Goal: Task Accomplishment & Management: Manage account settings

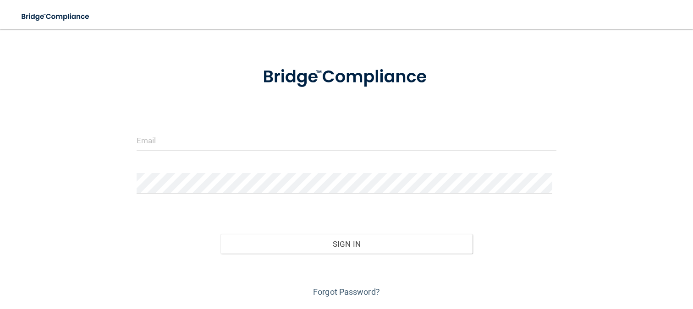
scroll to position [46, 0]
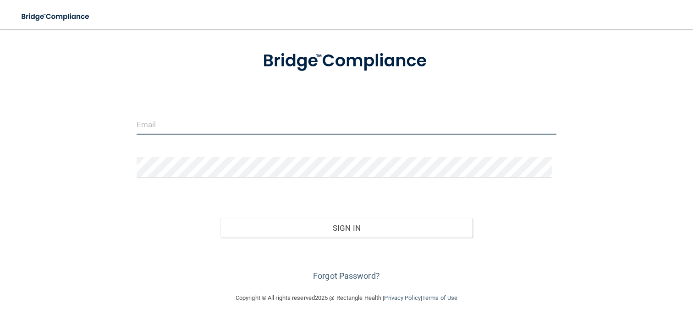
click at [204, 125] on input "email" at bounding box center [347, 124] width 420 height 21
type input "[EMAIL_ADDRESS][DOMAIN_NAME]"
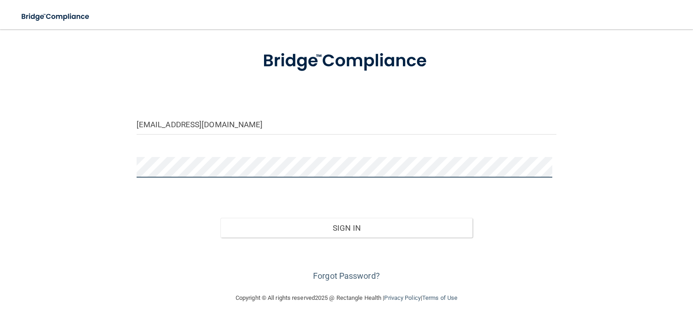
click at [220, 218] on button "Sign In" at bounding box center [346, 228] width 252 height 20
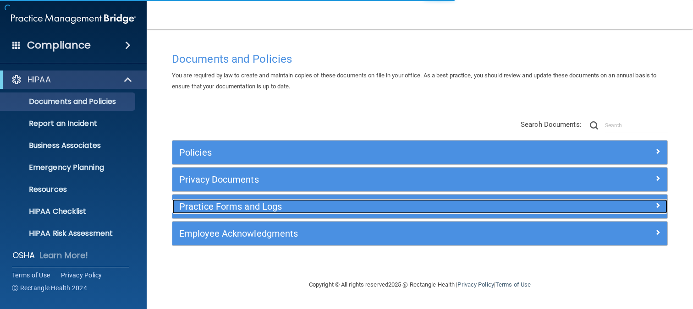
click at [230, 210] on h5 "Practice Forms and Logs" at bounding box center [357, 207] width 357 height 10
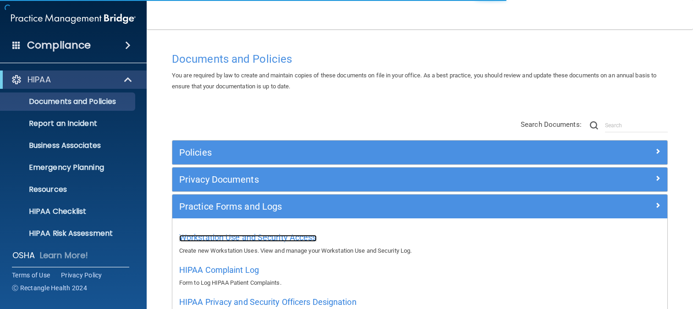
click at [232, 241] on span "Workstation Use and Security Access" at bounding box center [247, 238] width 137 height 10
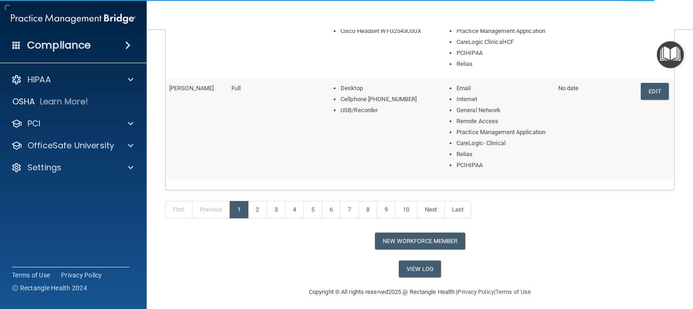
scroll to position [498, 0]
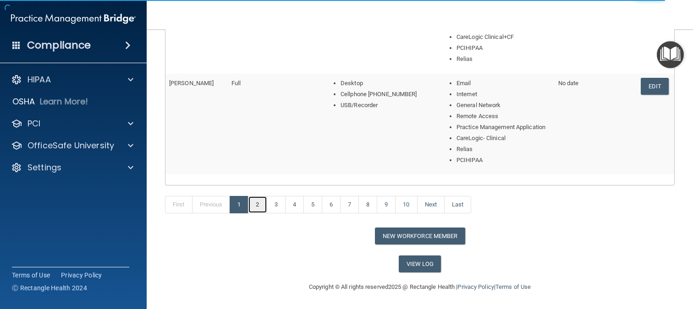
click at [262, 208] on link "2" at bounding box center [257, 204] width 19 height 17
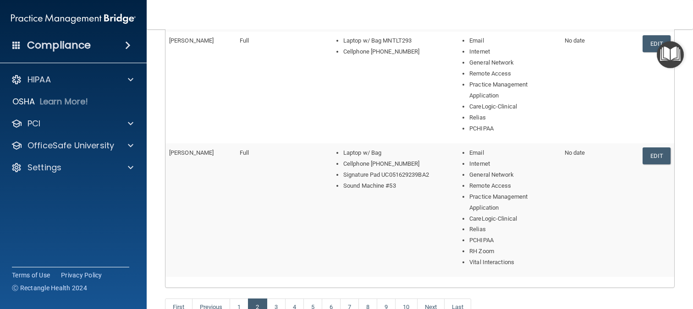
scroll to position [542, 0]
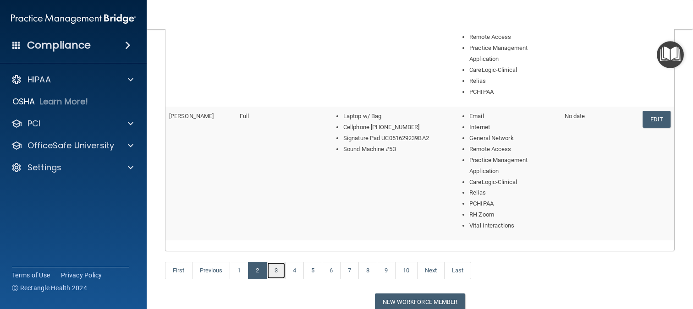
click at [275, 262] on link "3" at bounding box center [276, 270] width 19 height 17
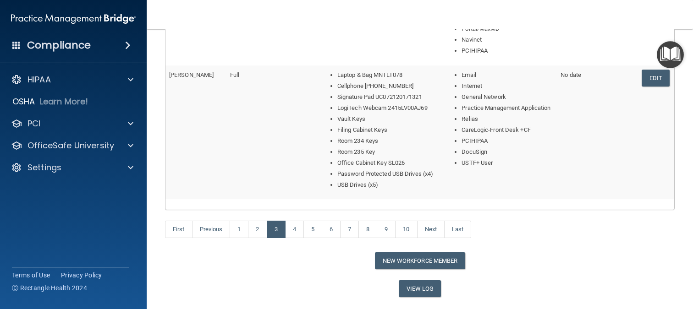
scroll to position [619, 0]
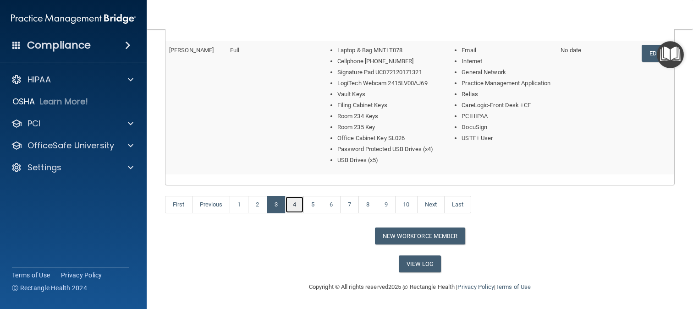
click at [292, 208] on link "4" at bounding box center [294, 204] width 19 height 17
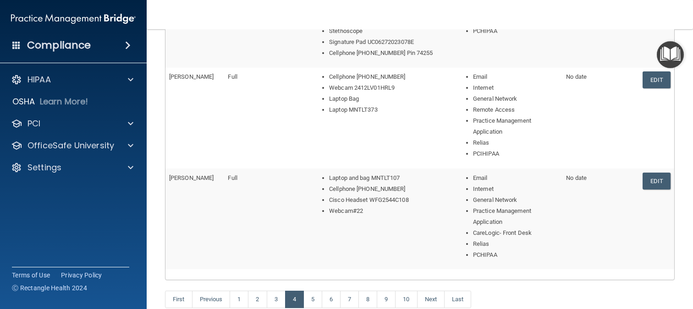
scroll to position [462, 0]
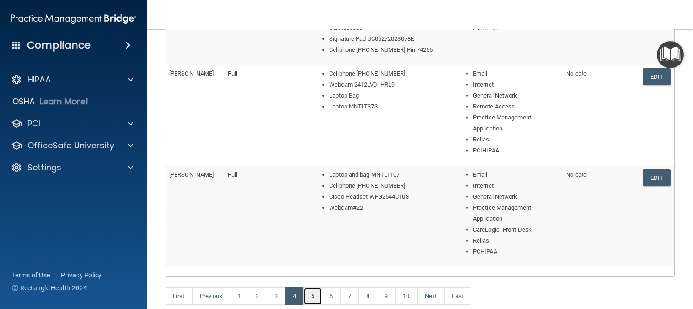
click at [312, 296] on link "5" at bounding box center [312, 296] width 19 height 17
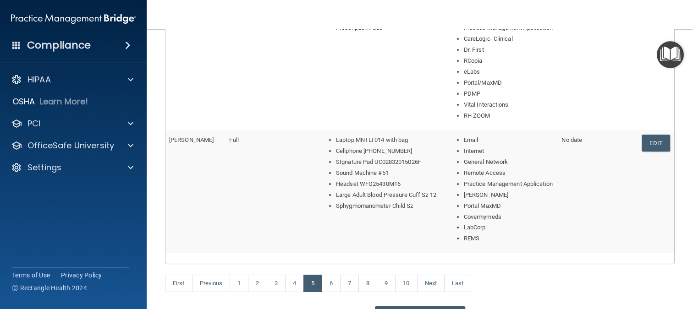
scroll to position [652, 0]
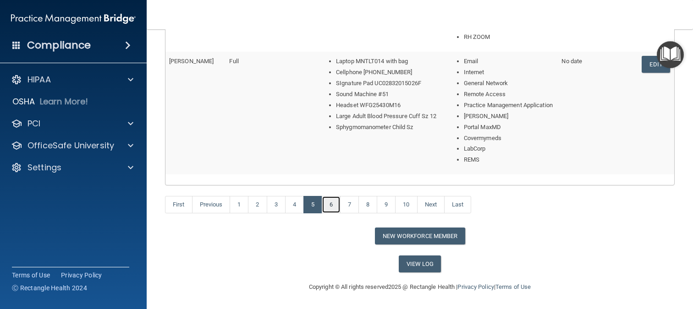
click at [332, 205] on link "6" at bounding box center [331, 204] width 19 height 17
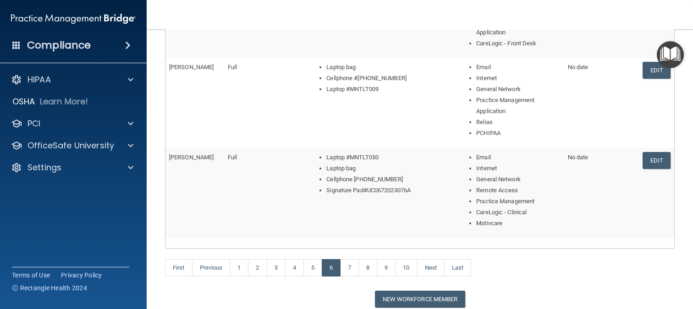
scroll to position [498, 0]
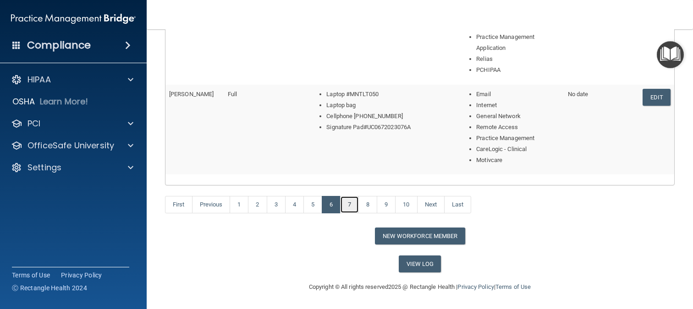
click at [350, 206] on link "7" at bounding box center [349, 204] width 19 height 17
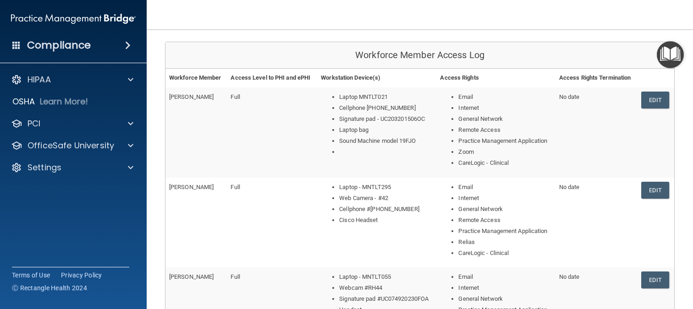
scroll to position [412, 0]
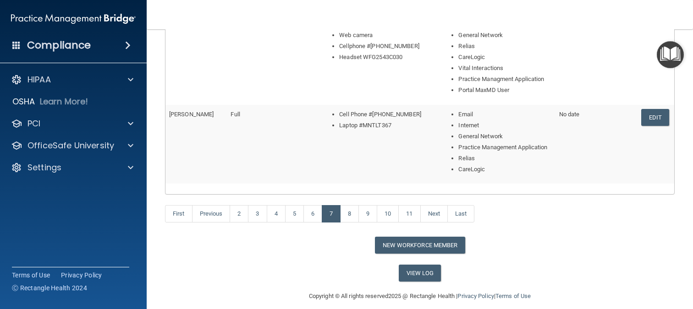
click at [641, 118] on link "Edit" at bounding box center [655, 117] width 28 height 17
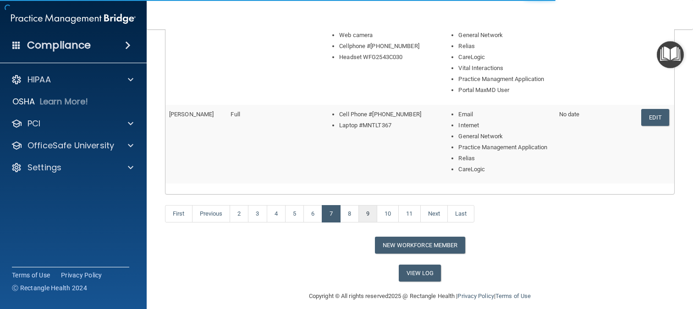
scroll to position [225, 0]
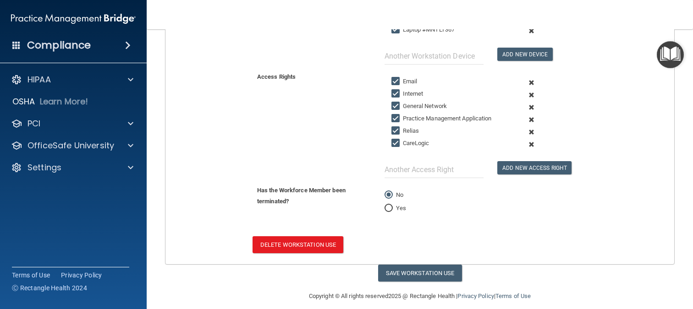
click at [200, 224] on div "Has the Workforce Member been terminated? No Yes" at bounding box center [420, 205] width 522 height 40
click at [384, 209] on input "Yes" at bounding box center [388, 208] width 8 height 7
radio input "true"
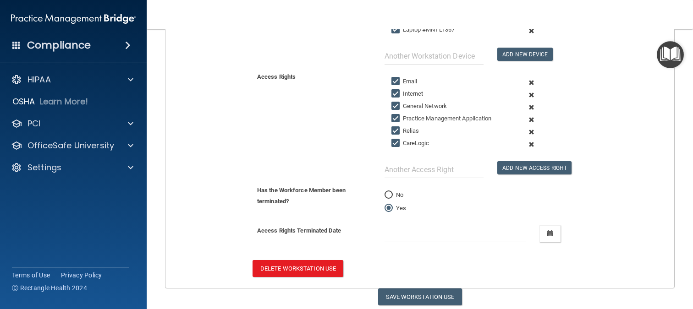
click at [388, 198] on input "No" at bounding box center [388, 195] width 8 height 7
radio input "true"
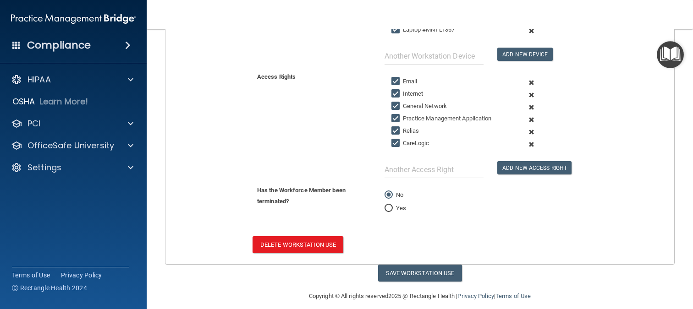
click at [380, 210] on div "No Yes" at bounding box center [463, 201] width 170 height 33
click at [388, 209] on input "Yes" at bounding box center [388, 208] width 8 height 7
radio input "true"
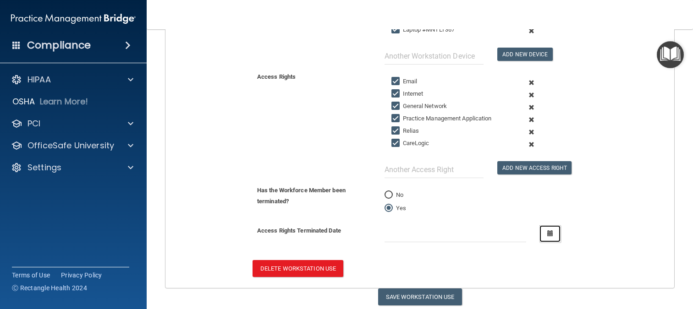
click at [547, 231] on icon "button" at bounding box center [550, 233] width 6 height 6
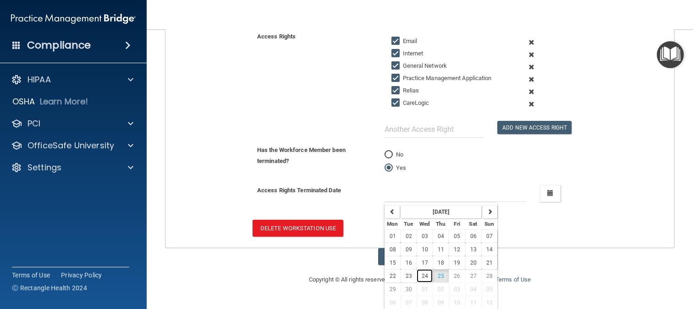
click at [421, 277] on span "24" at bounding box center [424, 276] width 6 height 6
type input "[DATE]"
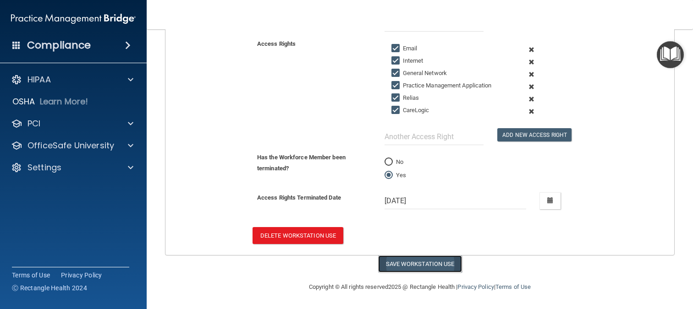
drag, startPoint x: 425, startPoint y: 263, endPoint x: 419, endPoint y: 263, distance: 6.0
click at [425, 263] on button "Save Workstation Use" at bounding box center [420, 264] width 84 height 17
select select "? string:Full ?"
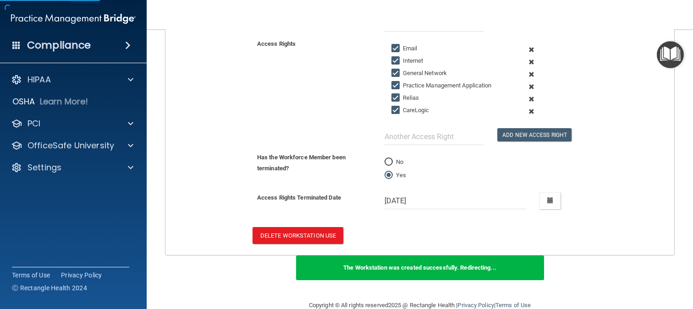
scroll to position [480, 0]
